Goal: Book appointment/travel/reservation

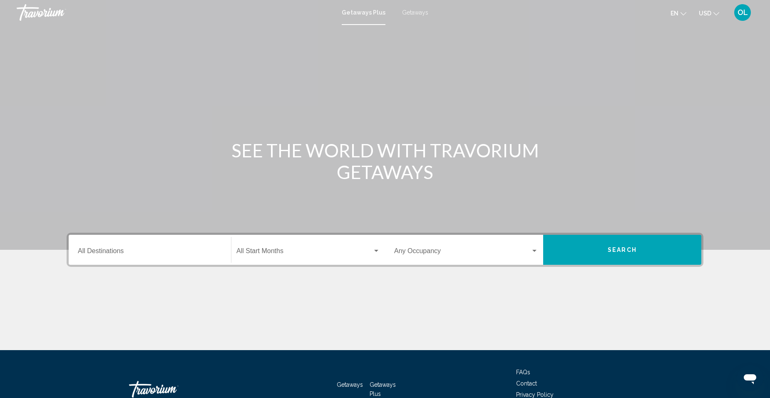
click at [295, 253] on span "Search widget" at bounding box center [305, 252] width 136 height 7
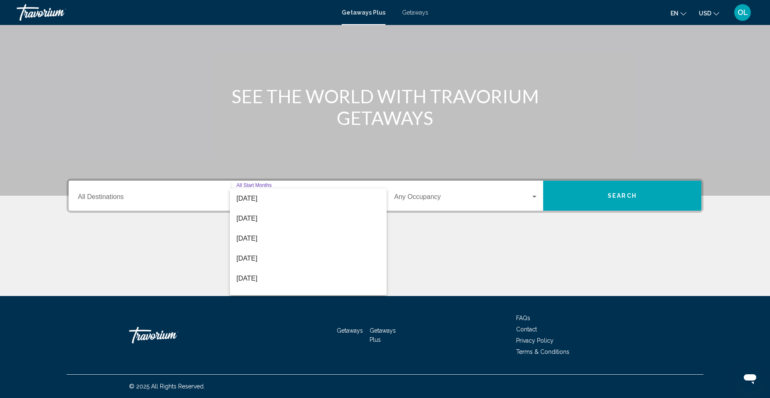
scroll to position [129, 0]
click at [257, 247] on span "[DATE]" at bounding box center [309, 249] width 144 height 20
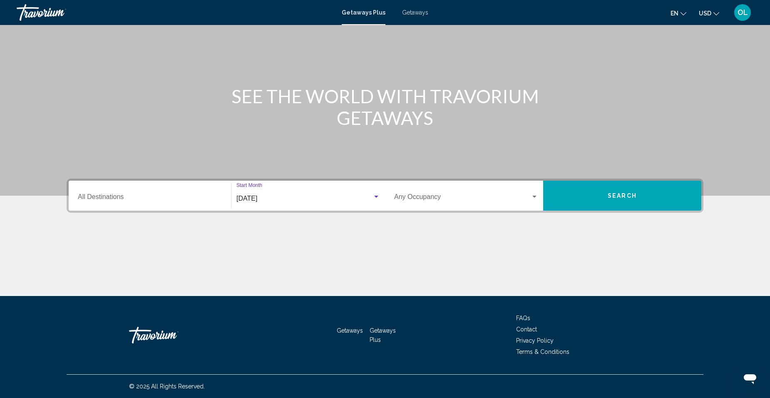
click at [532, 196] on div "Search widget" at bounding box center [534, 197] width 7 height 7
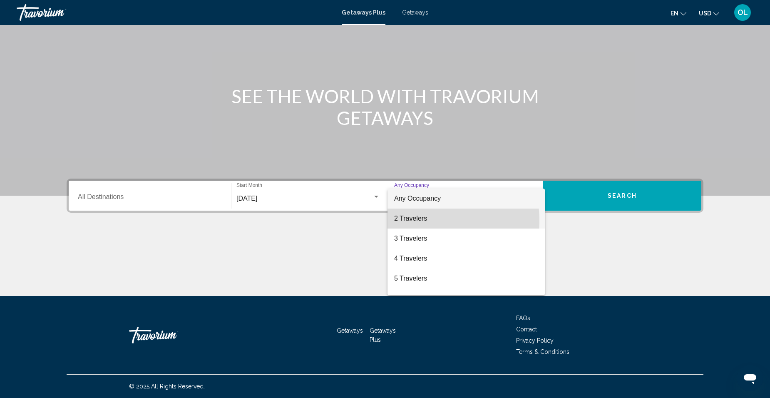
click at [422, 221] on span "2 Travelers" at bounding box center [466, 219] width 144 height 20
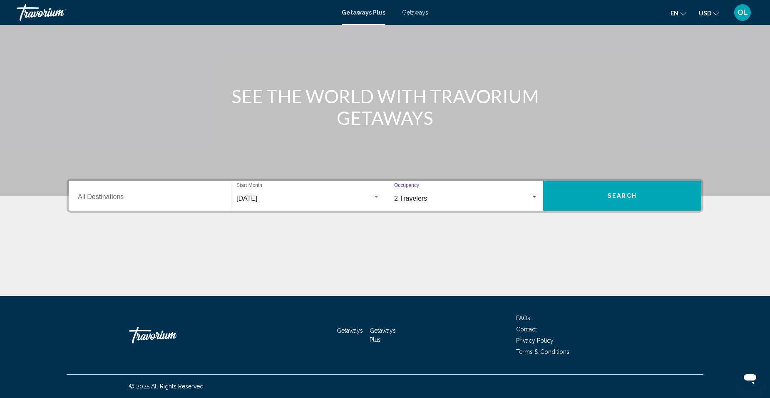
click at [80, 195] on input "Destination All Destinations" at bounding box center [150, 198] width 144 height 7
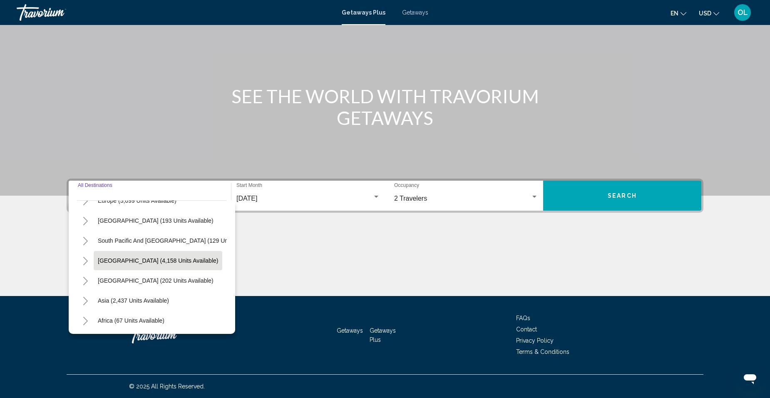
scroll to position [100, 0]
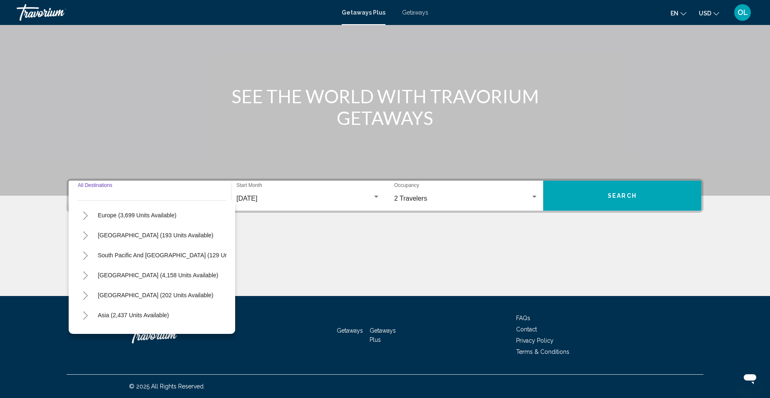
click at [621, 197] on span "Search" at bounding box center [622, 196] width 29 height 7
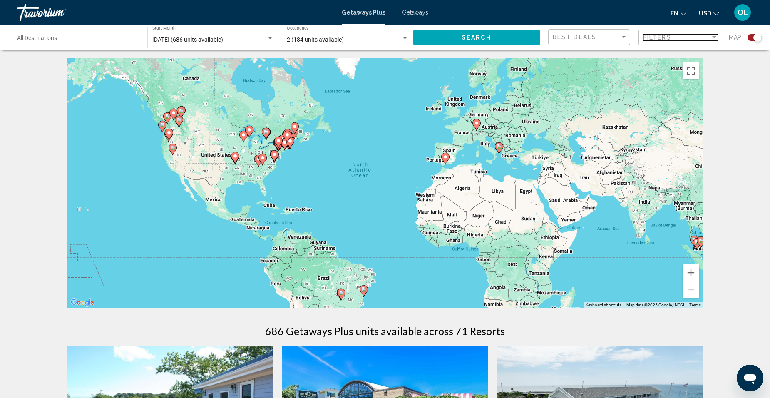
click at [713, 36] on div "Filter" at bounding box center [714, 37] width 7 height 7
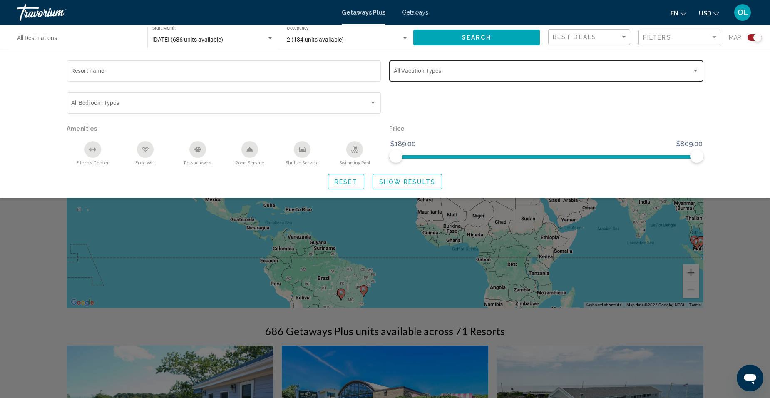
click at [697, 73] on div "Search widget" at bounding box center [695, 70] width 7 height 7
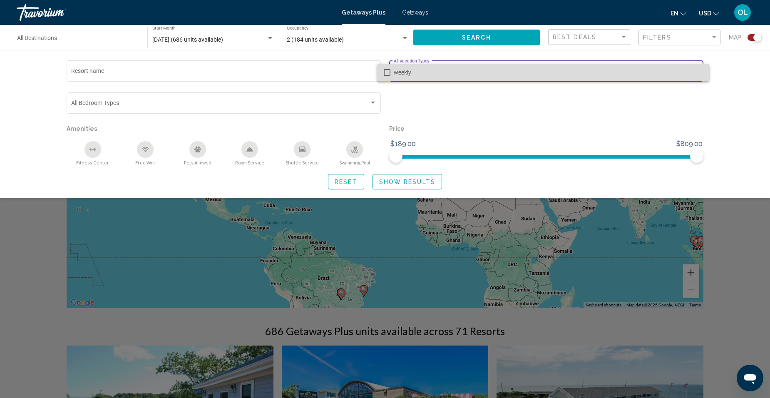
click at [697, 73] on span "weekly" at bounding box center [548, 72] width 309 height 17
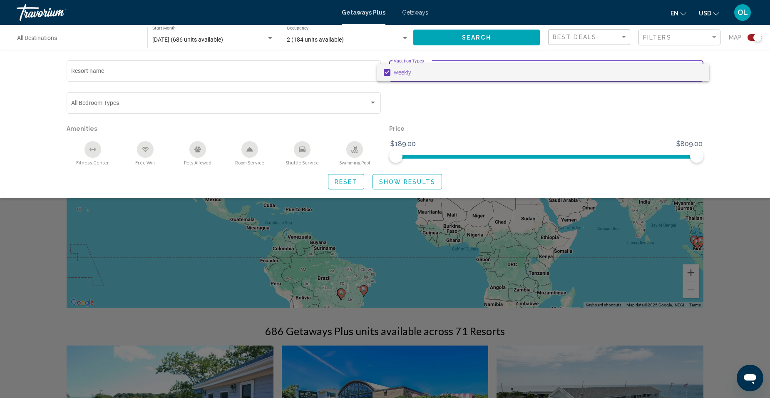
click at [388, 72] on mat-pseudo-checkbox at bounding box center [387, 72] width 7 height 7
click at [615, 34] on div at bounding box center [385, 199] width 770 height 398
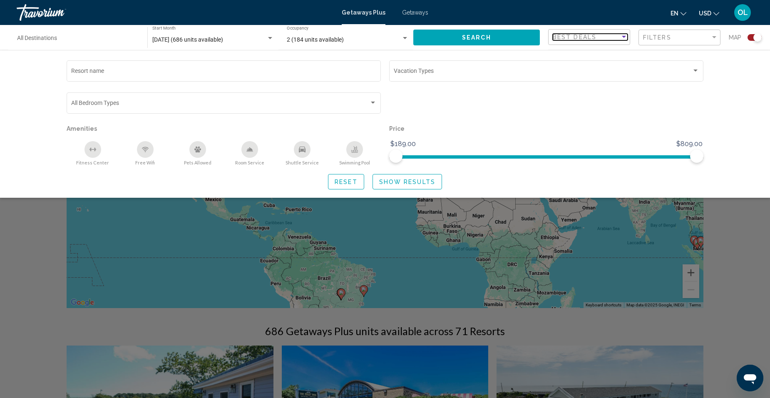
click at [621, 35] on div "Sort by" at bounding box center [624, 37] width 7 height 7
click at [621, 35] on span "Best Deals" at bounding box center [590, 36] width 75 height 17
click at [714, 37] on div "Filter" at bounding box center [715, 37] width 4 height 2
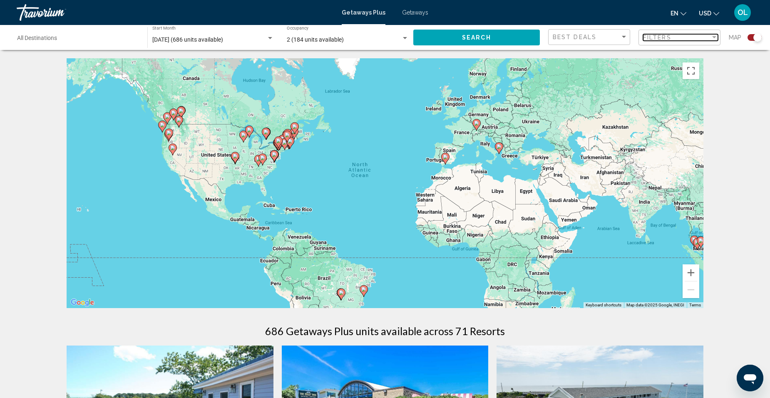
click at [714, 37] on div "Filter" at bounding box center [715, 37] width 4 height 2
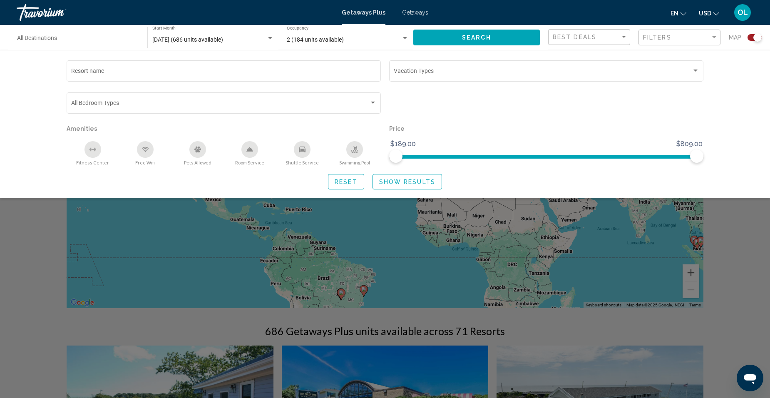
click at [434, 183] on span "Show Results" at bounding box center [407, 182] width 56 height 7
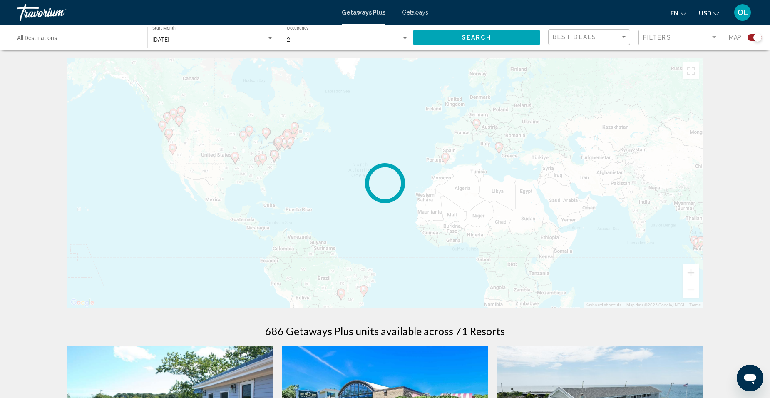
click at [675, 42] on div "Filters" at bounding box center [680, 37] width 75 height 15
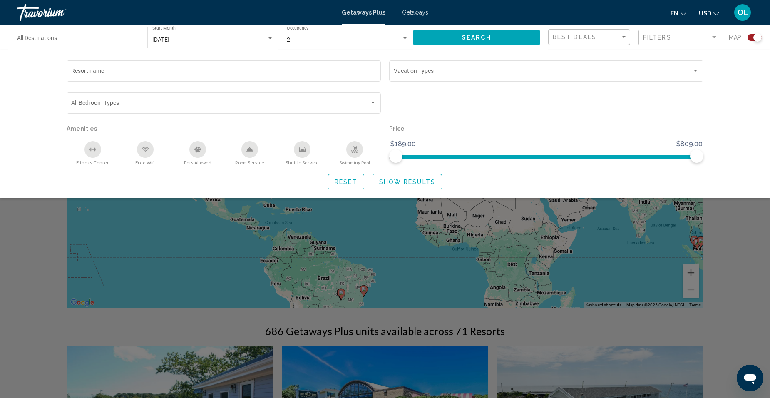
click at [96, 151] on icon "Fitness Center" at bounding box center [93, 149] width 7 height 7
click at [254, 153] on div "Room Service" at bounding box center [250, 149] width 17 height 17
click at [354, 149] on icon "Swimming Pool" at bounding box center [355, 148] width 3 height 4
click at [251, 147] on icon "Room Service" at bounding box center [250, 149] width 7 height 7
click at [254, 147] on div "Room Service" at bounding box center [250, 149] width 17 height 17
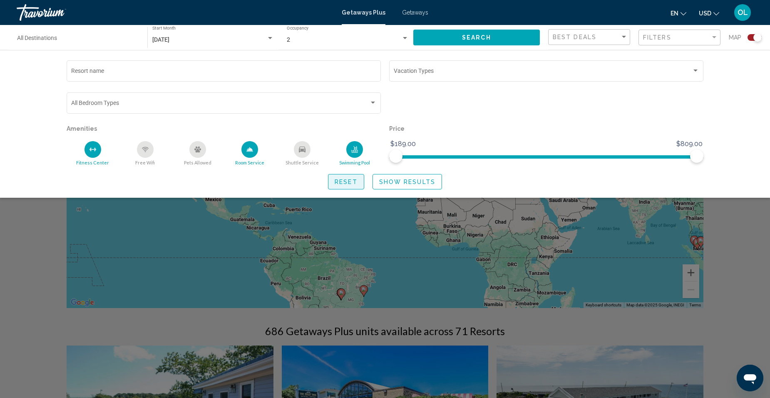
click at [341, 179] on span "Reset" at bounding box center [346, 182] width 23 height 7
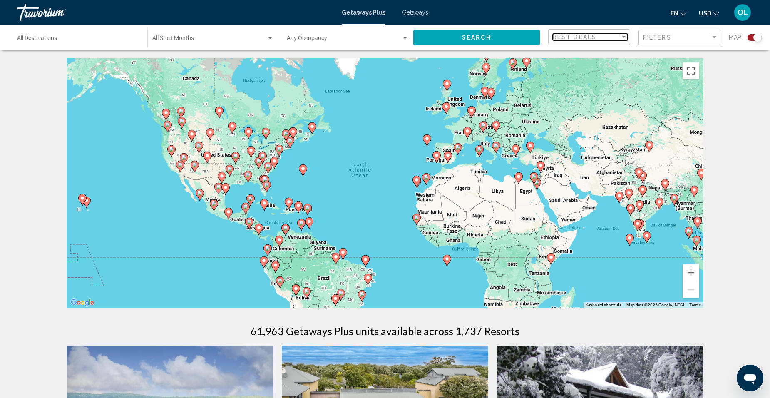
click at [618, 37] on div "Best Deals" at bounding box center [586, 37] width 67 height 7
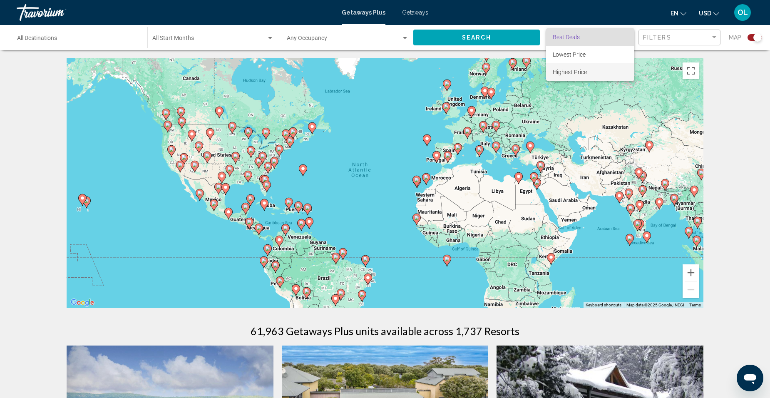
click at [603, 73] on span "Highest Price" at bounding box center [590, 71] width 75 height 17
